Goal: Task Accomplishment & Management: Manage account settings

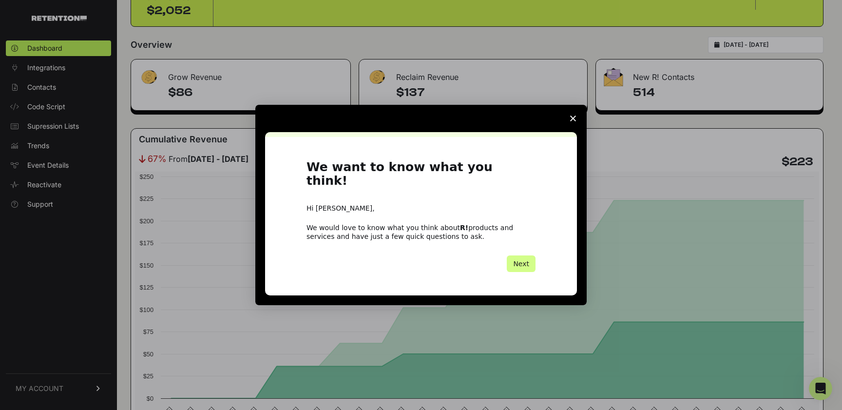
scroll to position [121, 0]
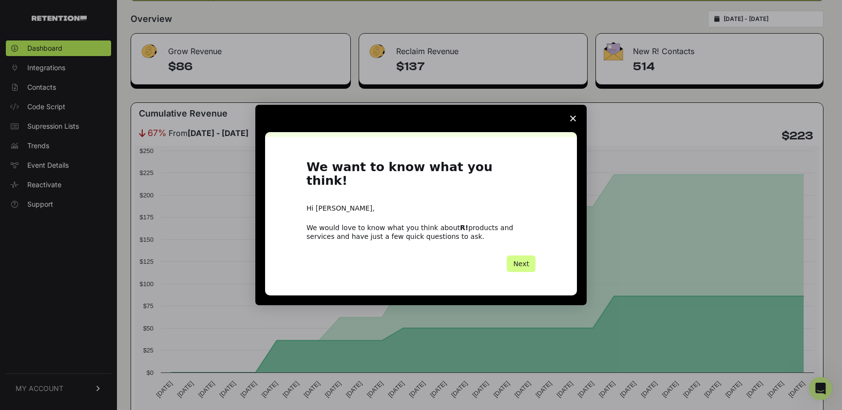
click at [568, 125] on span "Close survey" at bounding box center [572, 118] width 27 height 27
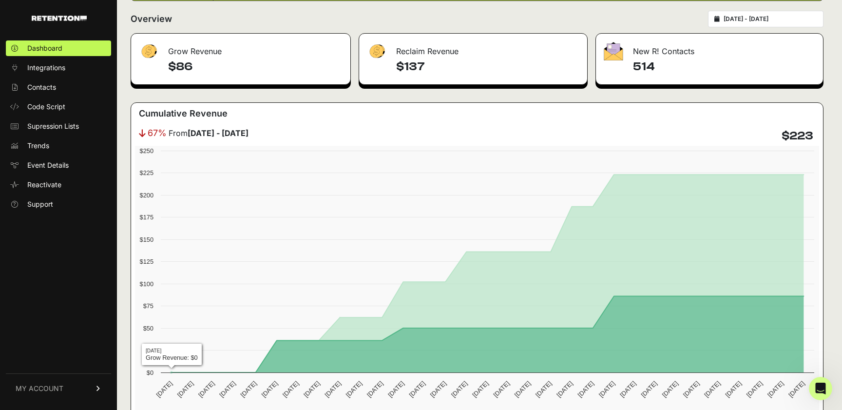
click at [81, 385] on link "MY ACCOUNT" at bounding box center [58, 388] width 105 height 30
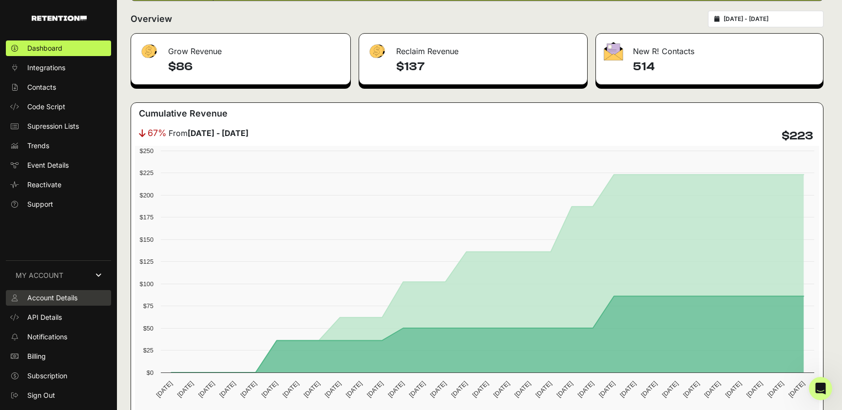
click at [57, 299] on span "Account Details" at bounding box center [52, 298] width 50 height 10
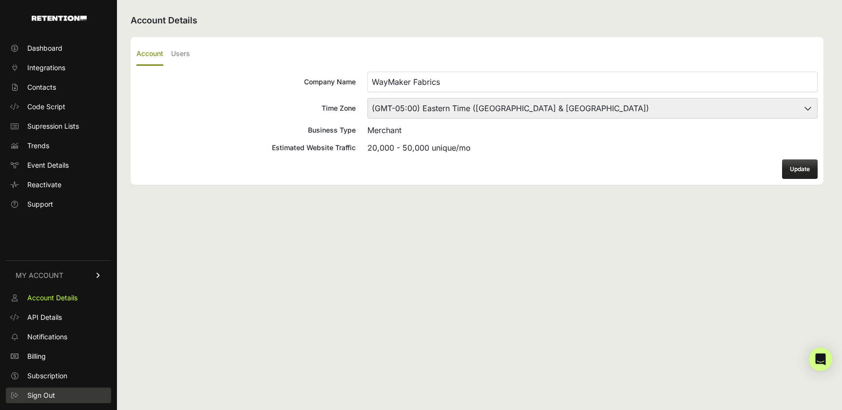
click at [43, 390] on span "Sign Out" at bounding box center [41, 395] width 28 height 10
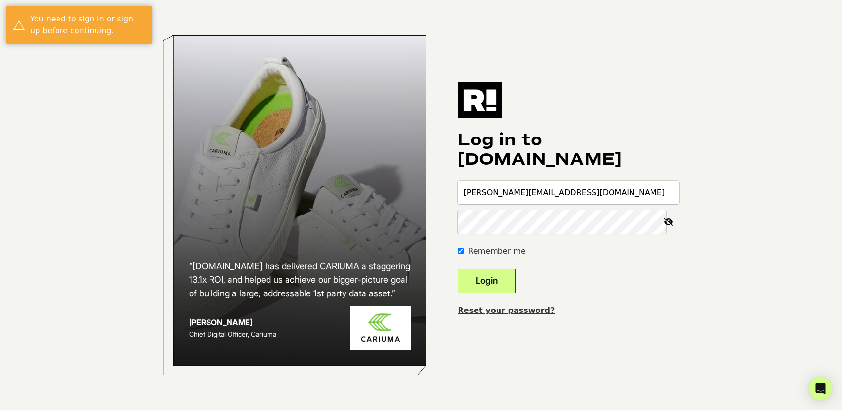
type input "[EMAIL_ADDRESS][DOMAIN_NAME]"
click at [537, 192] on input "[EMAIL_ADDRESS][DOMAIN_NAME]" at bounding box center [568, 192] width 222 height 23
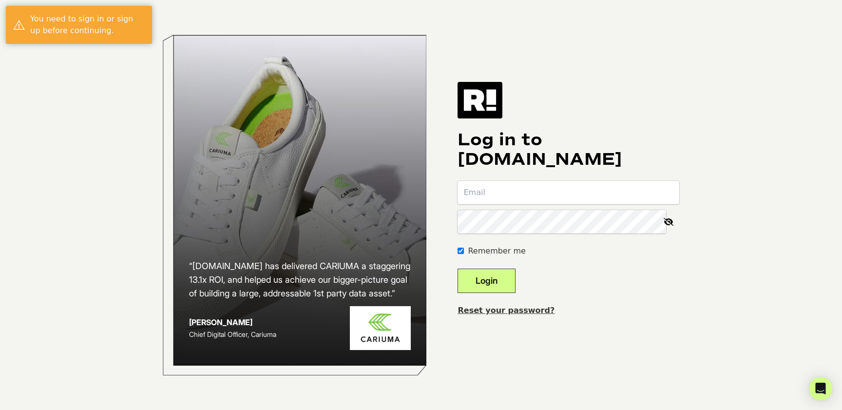
type input "s"
click at [572, 199] on input "s" at bounding box center [568, 192] width 222 height 23
type input "j"
type input "[EMAIL_ADDRESS][DOMAIN_NAME]"
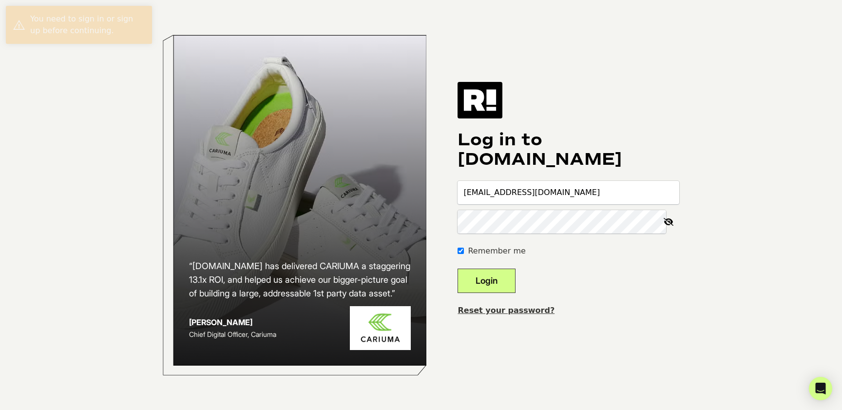
click at [511, 274] on button "Login" at bounding box center [486, 280] width 58 height 24
